Goal: Transaction & Acquisition: Purchase product/service

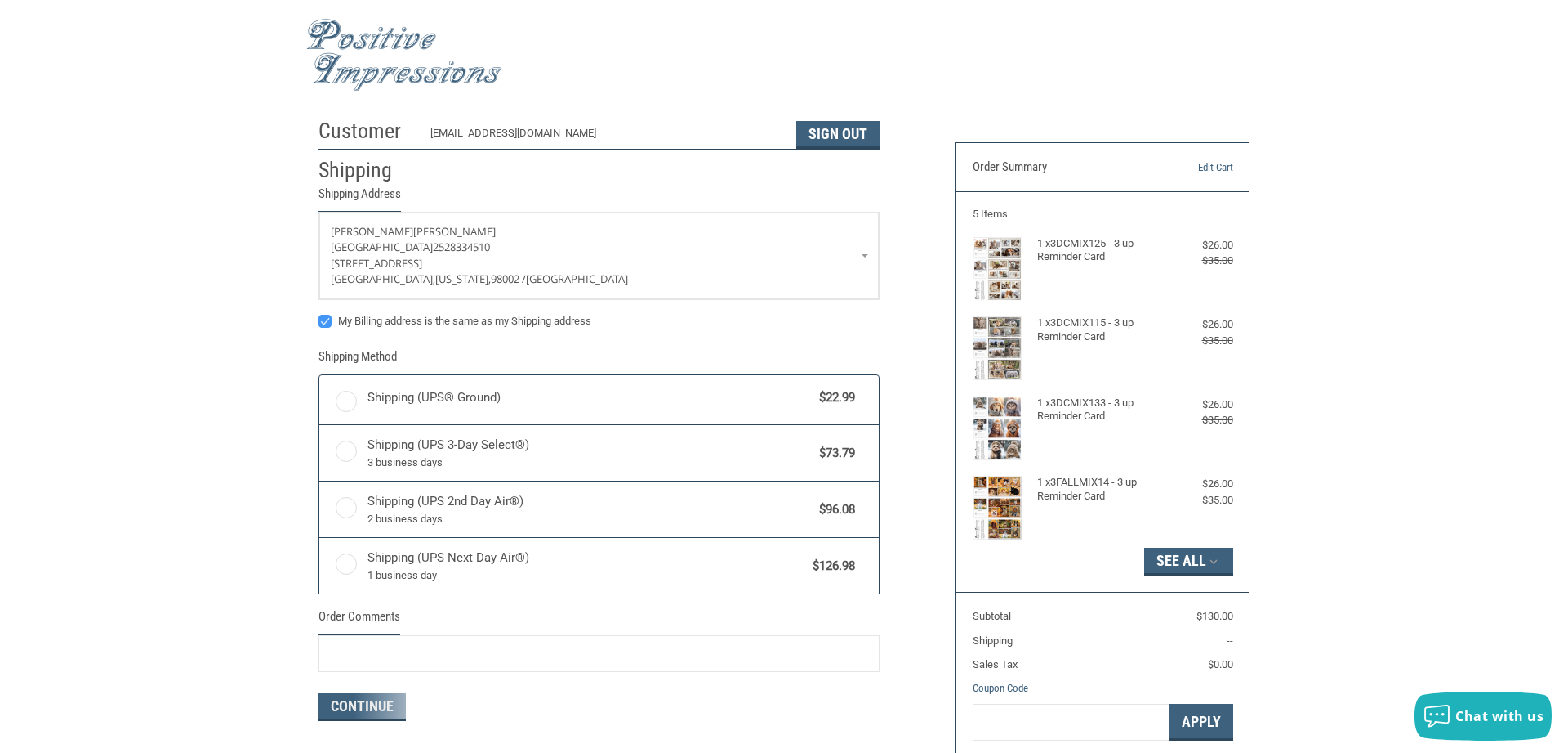
radio input "true"
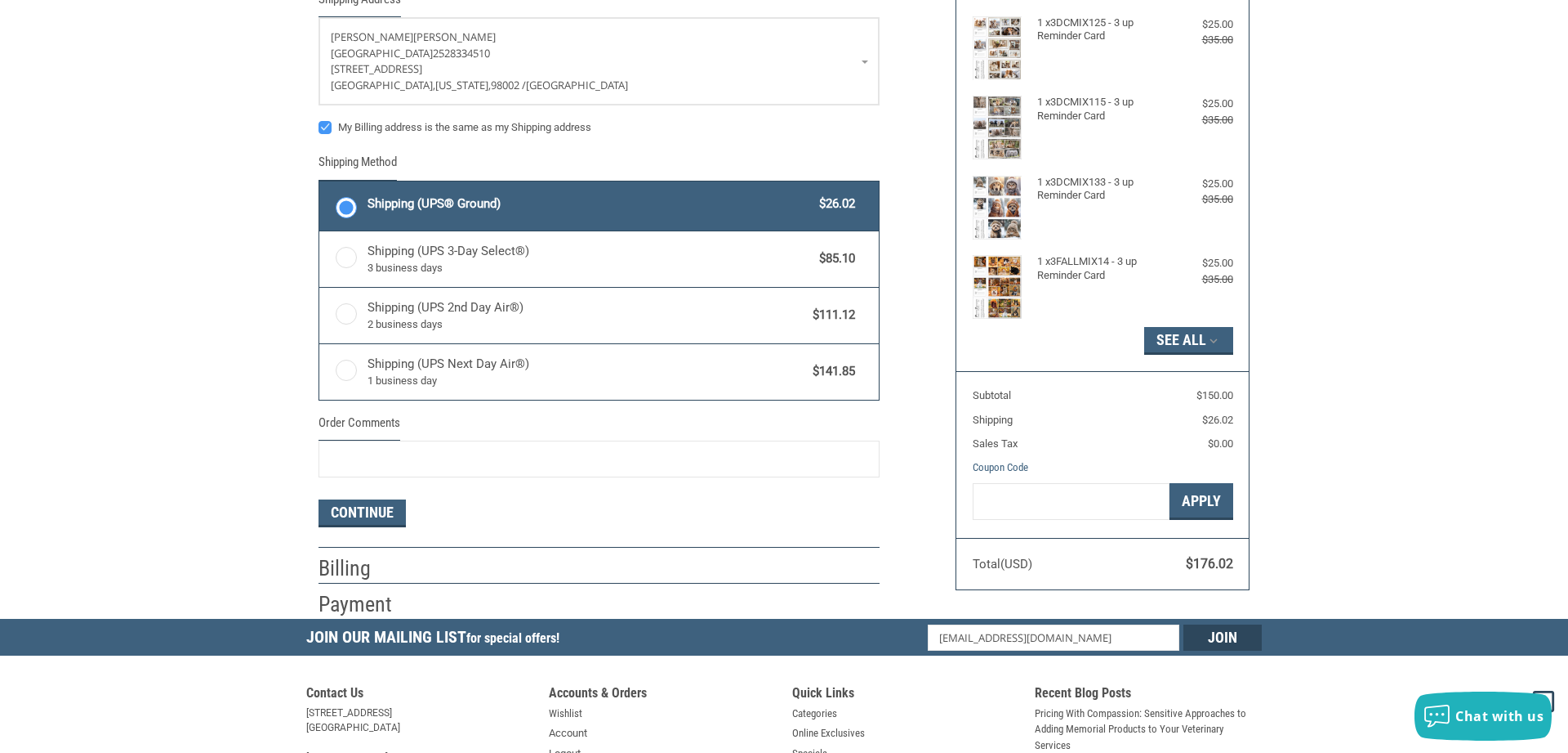
scroll to position [294, 0]
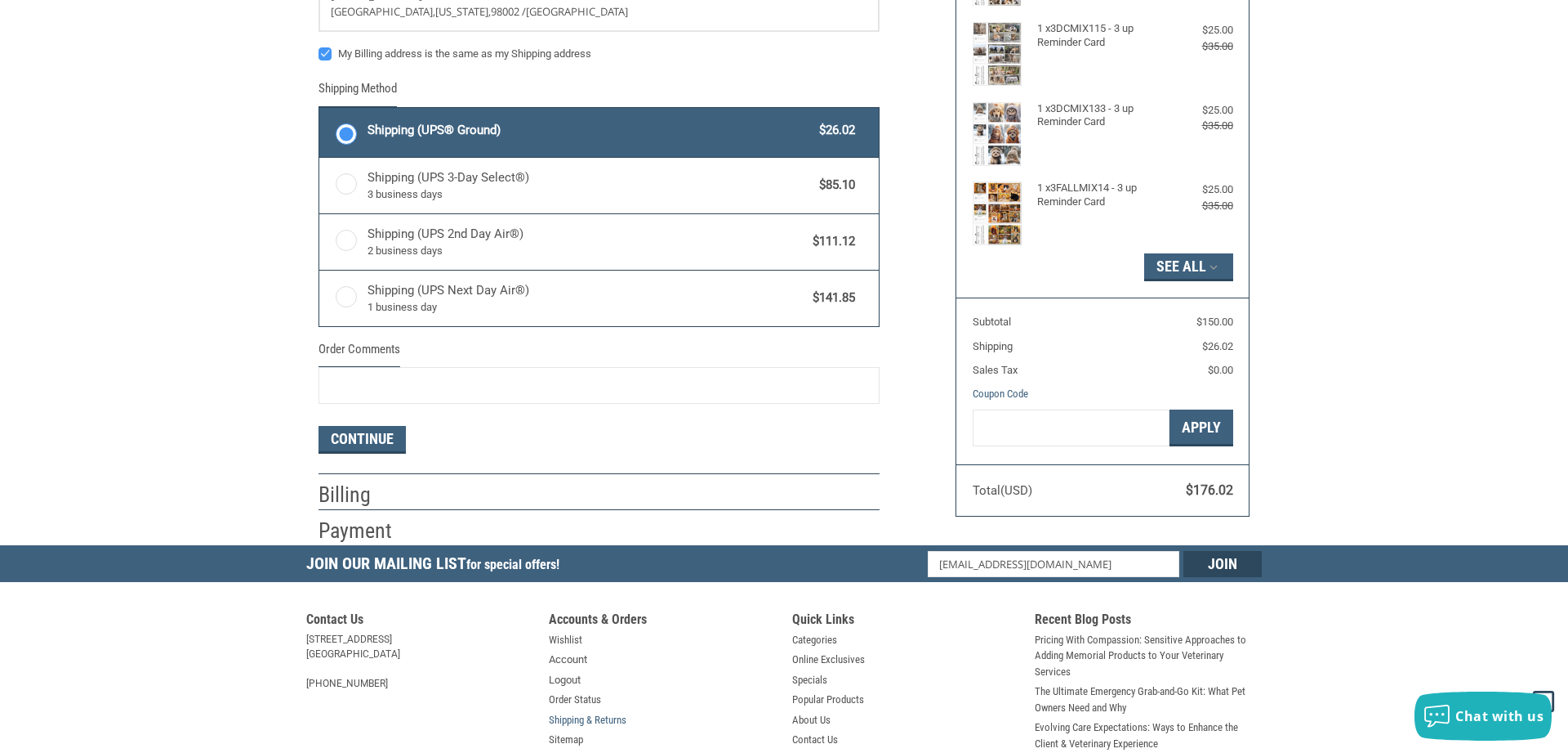
click at [605, 718] on link "Shipping & Returns" at bounding box center [588, 720] width 78 height 16
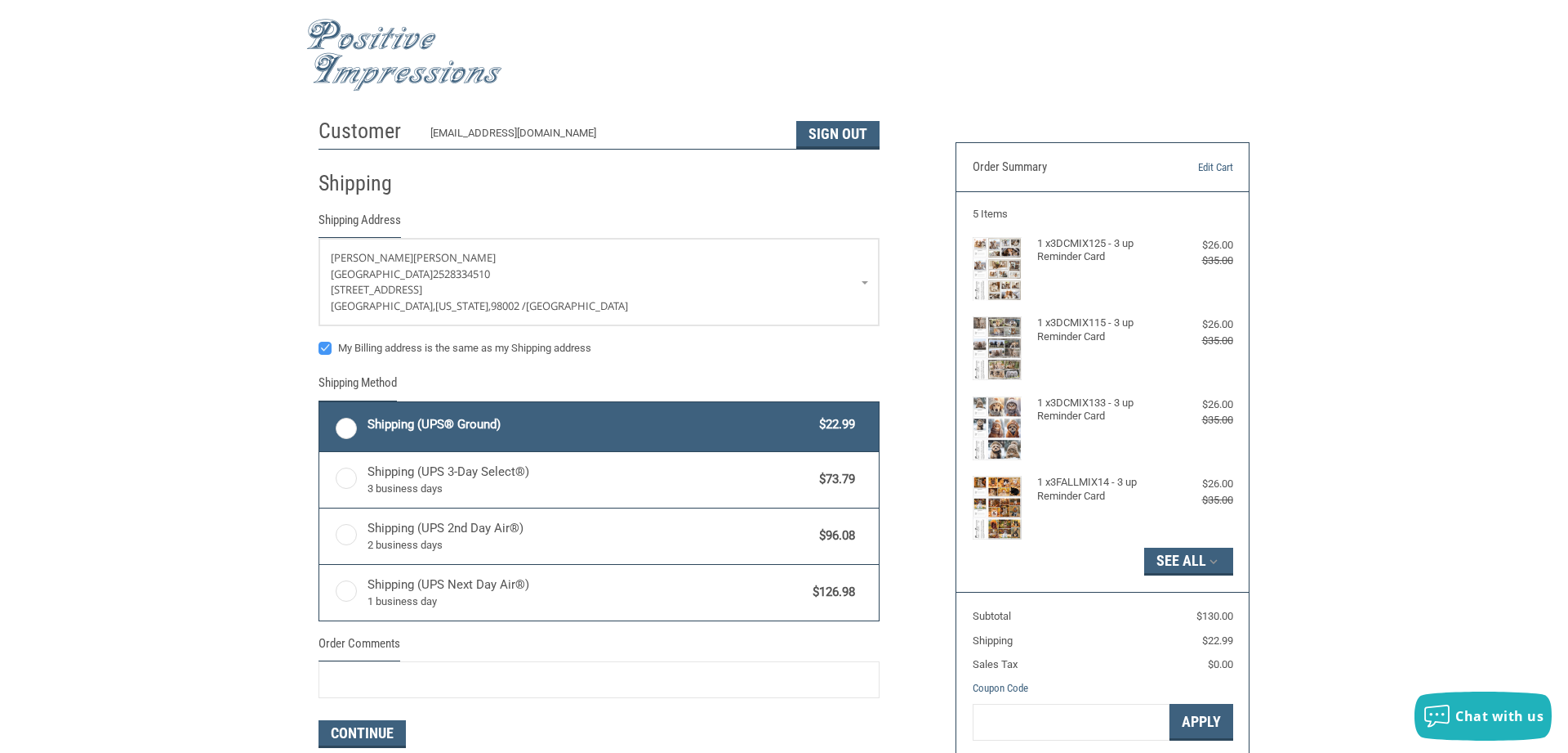
radio input "true"
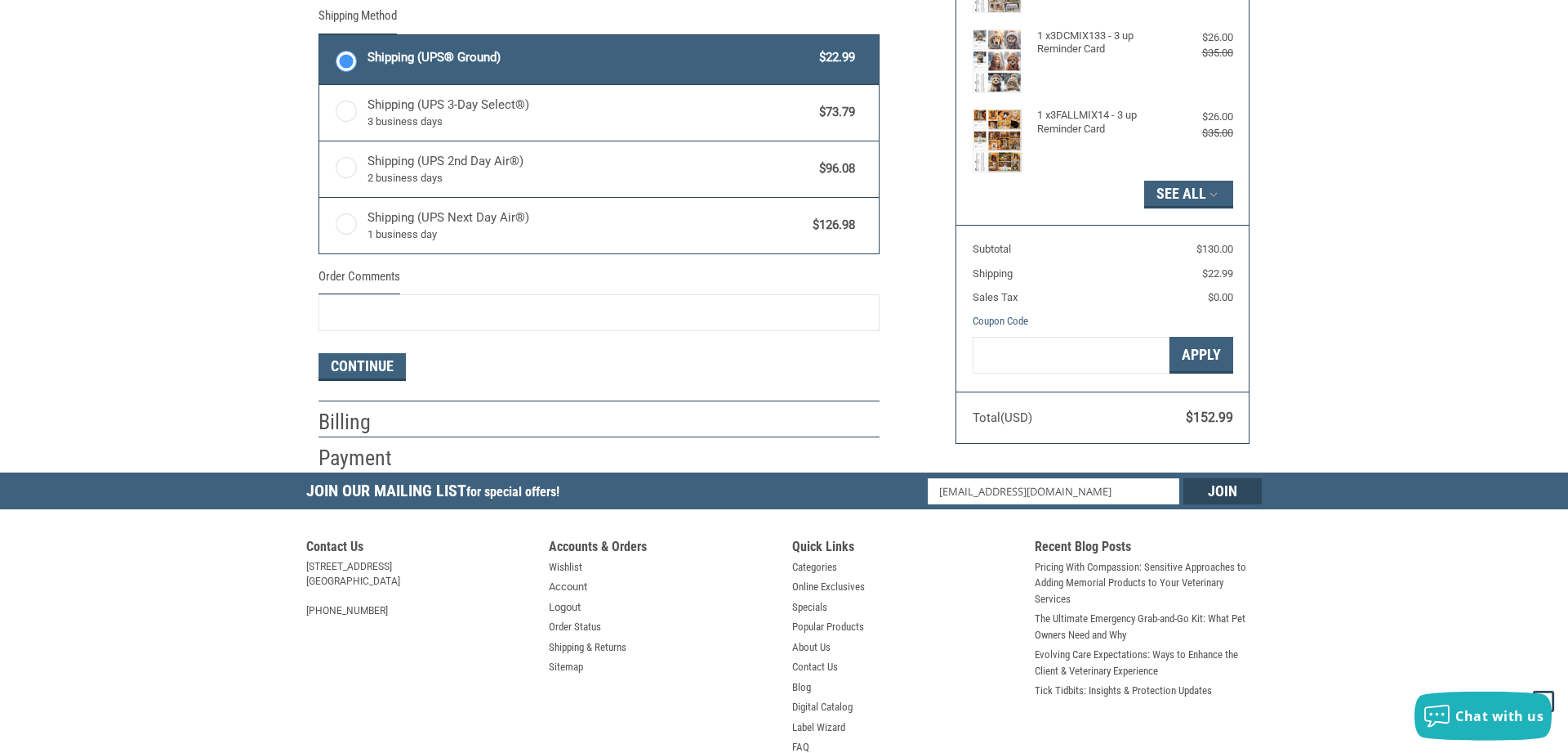
scroll to position [368, 0]
click at [378, 369] on button "Continue" at bounding box center [362, 365] width 88 height 27
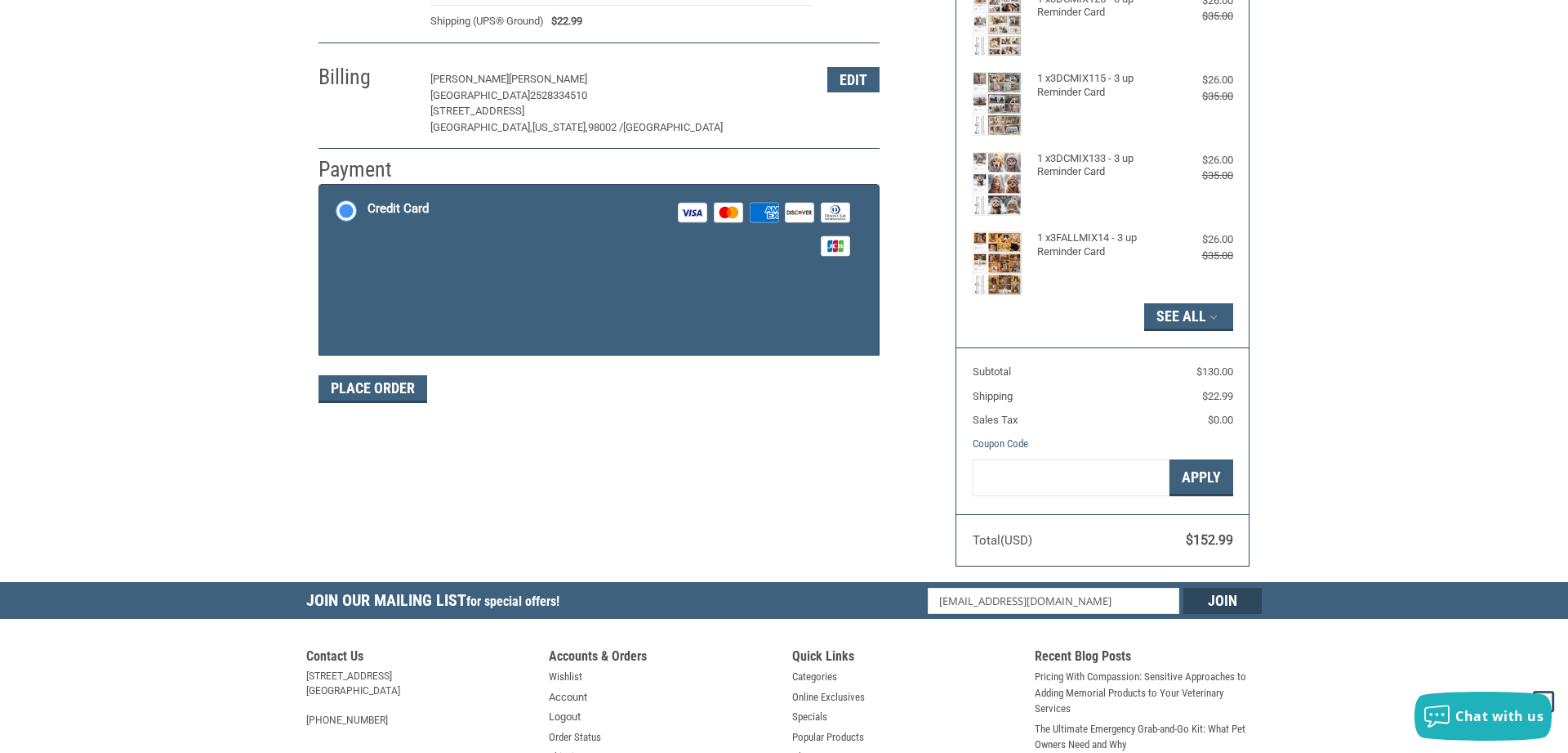
scroll to position [244, 0]
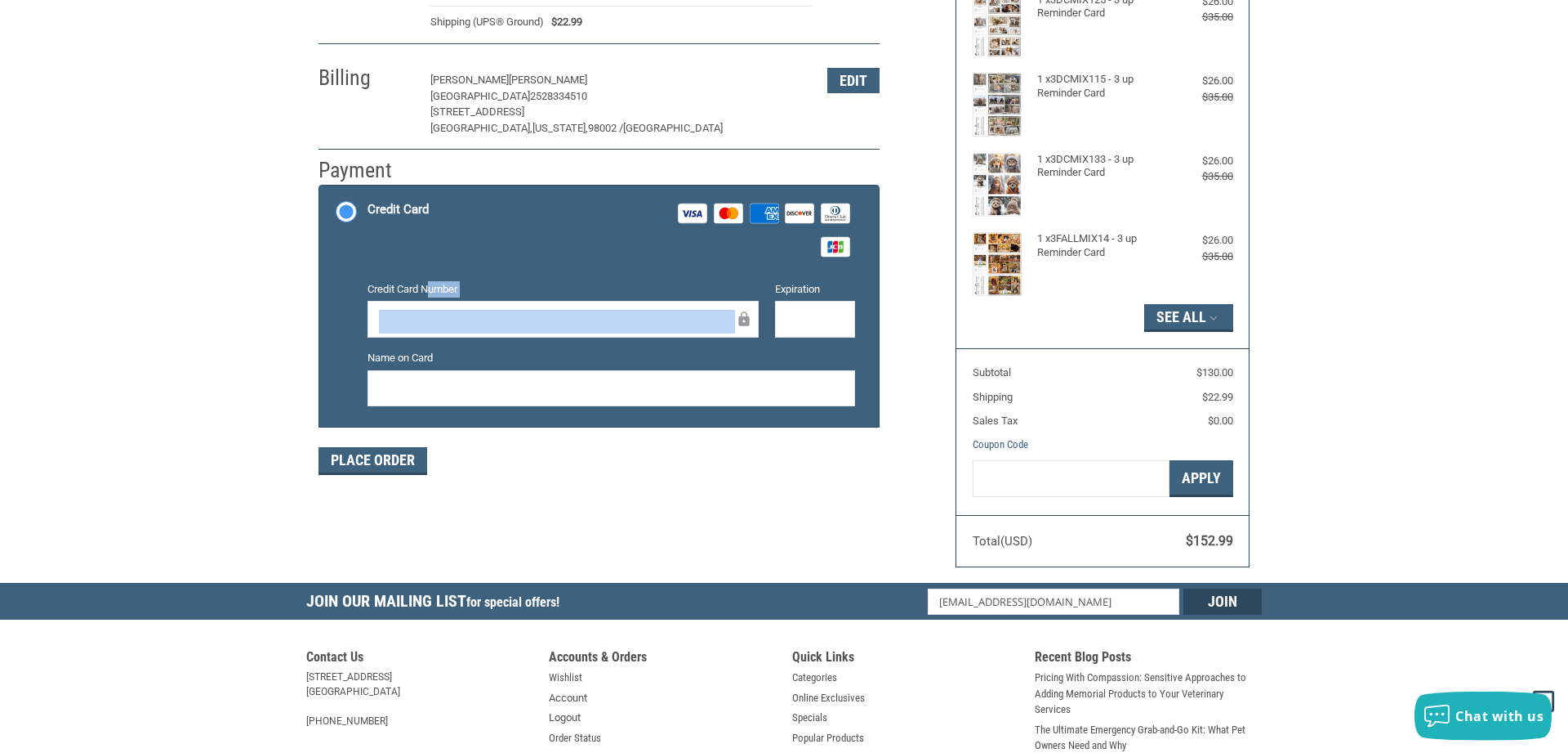
drag, startPoint x: 428, startPoint y: 292, endPoint x: 425, endPoint y: 310, distance: 18.2
click at [425, 310] on div "Credit Card Number" at bounding box center [563, 310] width 408 height 59
click at [372, 462] on button "Place Order" at bounding box center [372, 460] width 109 height 27
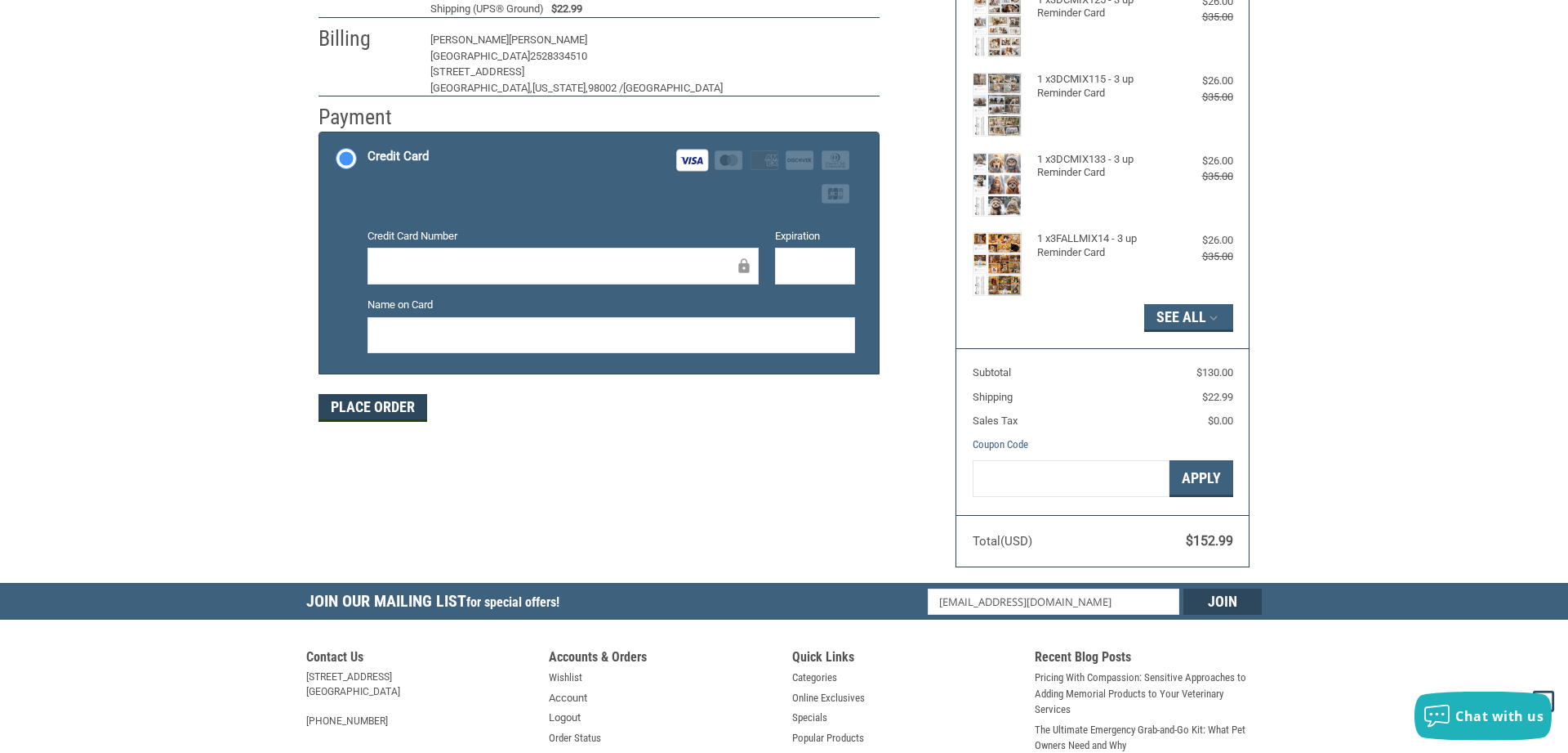
scroll to position [188, 0]
